Goal: Obtain resource: Obtain resource

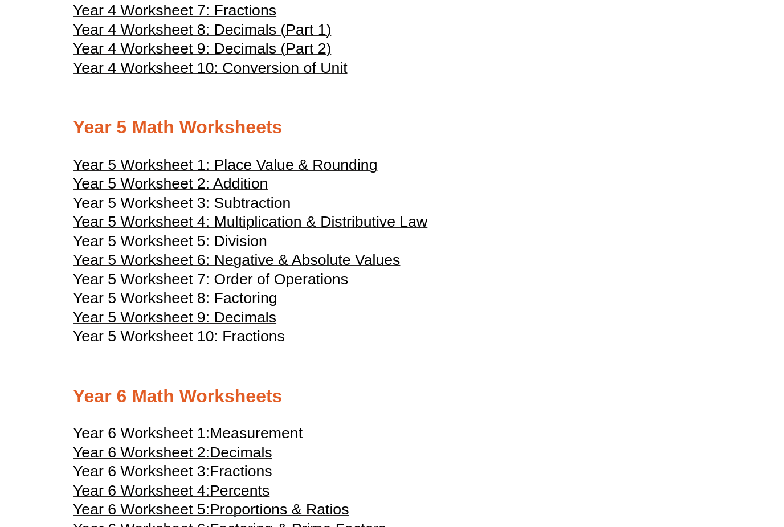
scroll to position [1589, 0]
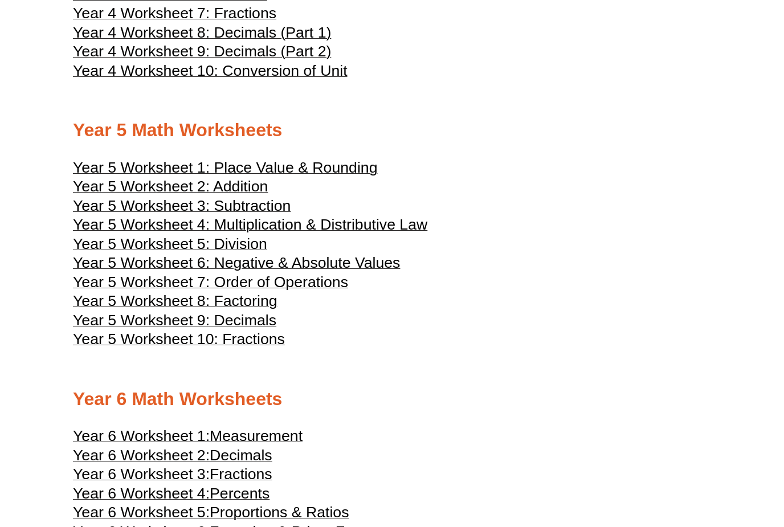
click at [190, 175] on span "Year 5 Worksheet 1: Place Value & Rounding" at bounding box center [225, 168] width 304 height 17
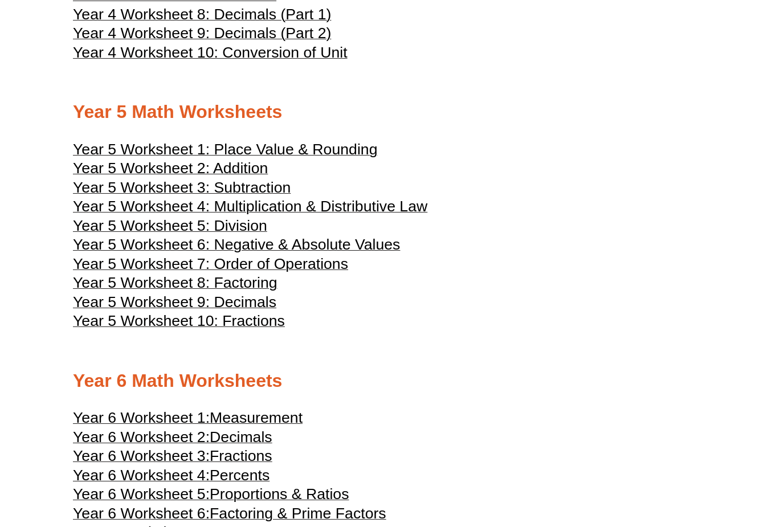
click at [127, 177] on span "Year 5 Worksheet 2: Addition" at bounding box center [170, 168] width 195 height 17
click at [144, 195] on span "Year 5 Worksheet 3: Subtraction" at bounding box center [182, 187] width 218 height 17
click at [143, 213] on span "Year 5 Worksheet 4: Multiplication & Distributive Law" at bounding box center [250, 206] width 354 height 17
click at [146, 232] on span "Year 5 Worksheet 5: Division" at bounding box center [170, 225] width 194 height 17
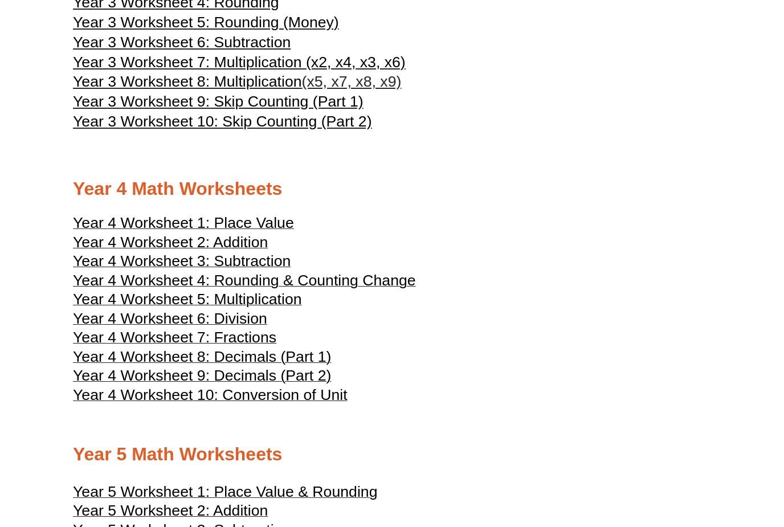
scroll to position [1267, 0]
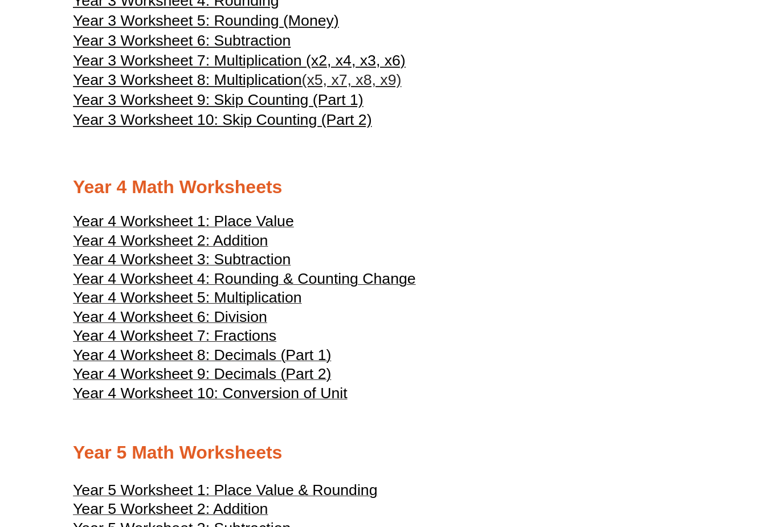
click at [146, 303] on span "Year 4 Worksheet 5: Multiplication" at bounding box center [187, 297] width 229 height 17
click at [158, 319] on span "Year 4 Worksheet 6: Division" at bounding box center [170, 316] width 194 height 17
click at [190, 337] on span "Year 4 Worksheet 7: Fractions" at bounding box center [174, 335] width 203 height 17
click at [168, 359] on span "Year 4 Worksheet 8: Decimals (Part 1)" at bounding box center [202, 354] width 258 height 17
click at [155, 378] on span "Year 4 Worksheet 9: Decimals (Part 2)" at bounding box center [202, 373] width 258 height 17
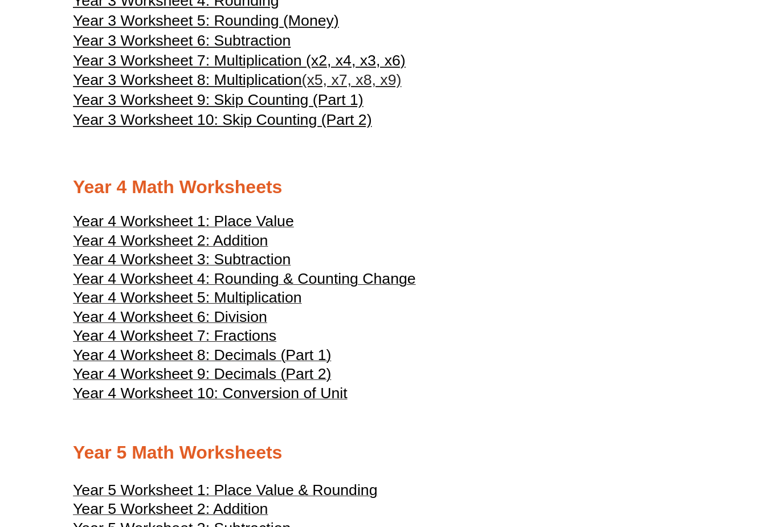
click at [156, 402] on span "Year 4 Worksheet 10: Conversion of Unit" at bounding box center [210, 393] width 275 height 17
click at [136, 221] on span "Year 4 Worksheet 1: Place Value" at bounding box center [183, 221] width 221 height 17
click at [129, 299] on span "Year 4 Worksheet 5: Multiplication" at bounding box center [187, 297] width 229 height 17
click at [128, 321] on span "Year 4 Worksheet 6: Division" at bounding box center [170, 316] width 194 height 17
click at [127, 343] on span "Year 4 Worksheet 7: Fractions" at bounding box center [174, 335] width 203 height 17
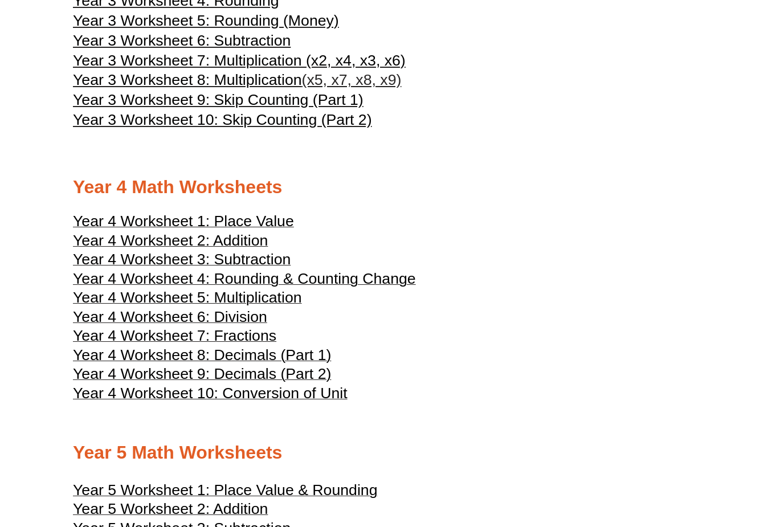
click at [127, 356] on span "Year 4 Worksheet 8: Decimals (Part 1)" at bounding box center [202, 354] width 258 height 17
click at [108, 376] on span "Year 4 Worksheet 9: Decimals (Part 2)" at bounding box center [202, 373] width 258 height 17
click at [105, 401] on span "Year 4 Worksheet 10: Conversion of Unit" at bounding box center [210, 393] width 275 height 17
